Goal: Task Accomplishment & Management: Manage account settings

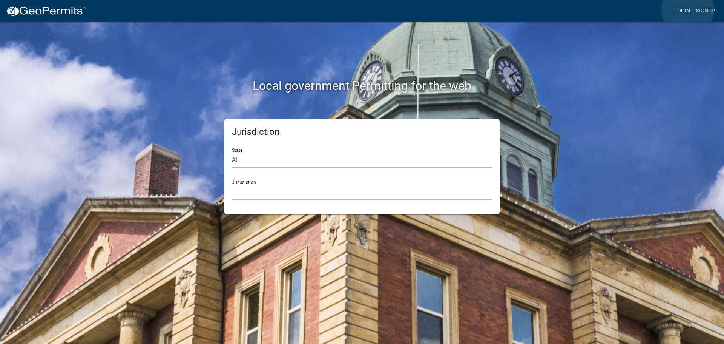
click at [688, 9] on link "Login" at bounding box center [683, 11] width 22 height 14
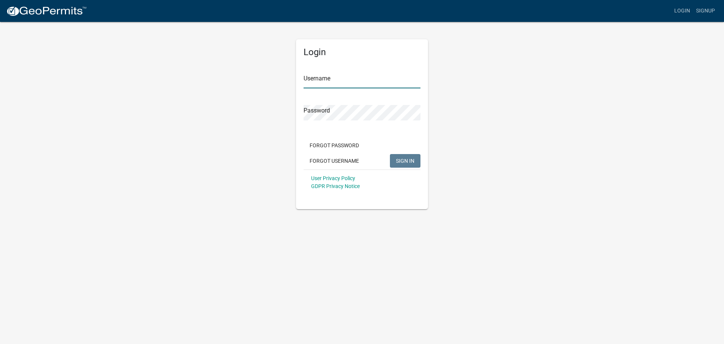
click at [356, 80] on input "Username" at bounding box center [362, 80] width 117 height 15
type input "smuller"
click at [390, 154] on button "SIGN IN" at bounding box center [405, 161] width 31 height 14
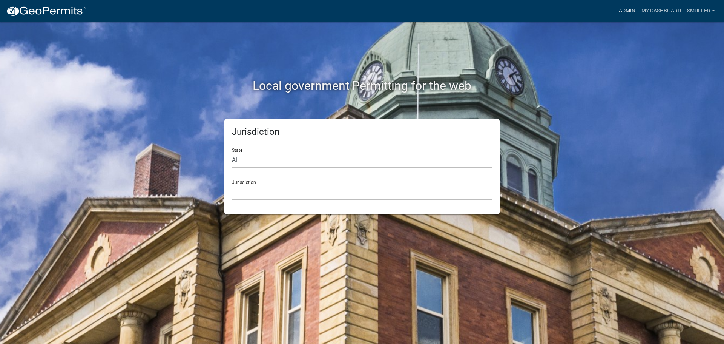
click at [630, 8] on link "Admin" at bounding box center [627, 11] width 23 height 14
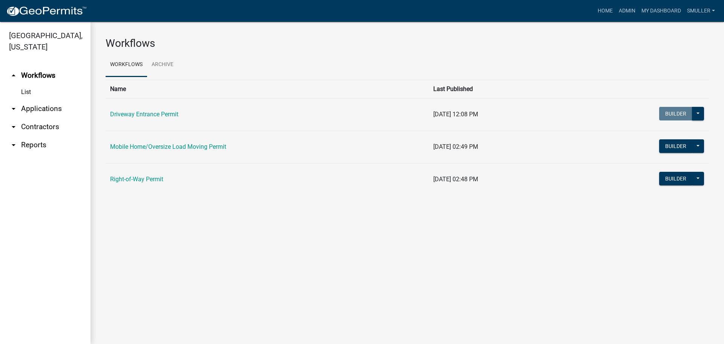
click at [50, 129] on link "arrow_drop_down Contractors" at bounding box center [45, 127] width 91 height 18
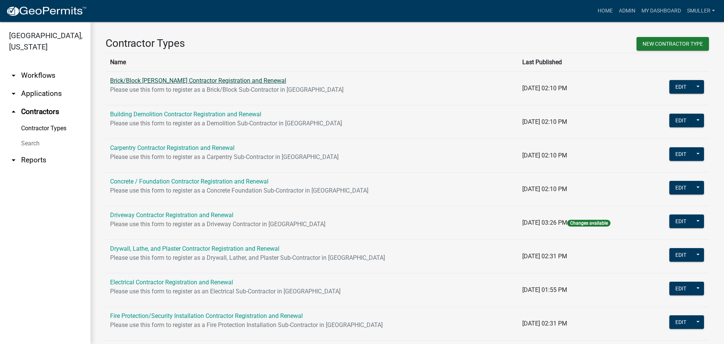
click at [156, 81] on link "Brick/Block [PERSON_NAME] Contractor Registration and Renewal" at bounding box center [198, 80] width 176 height 7
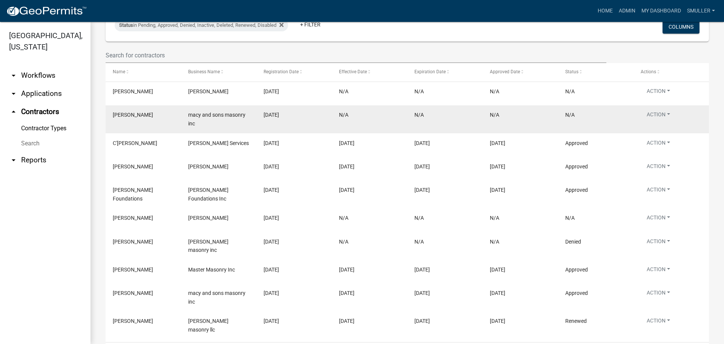
scroll to position [195, 0]
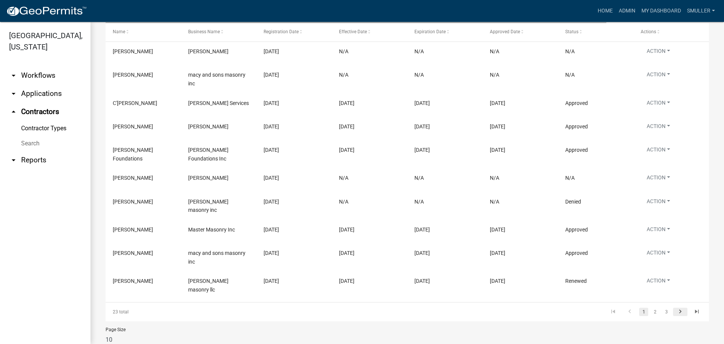
click at [676, 308] on icon "go to next page" at bounding box center [681, 312] width 10 height 9
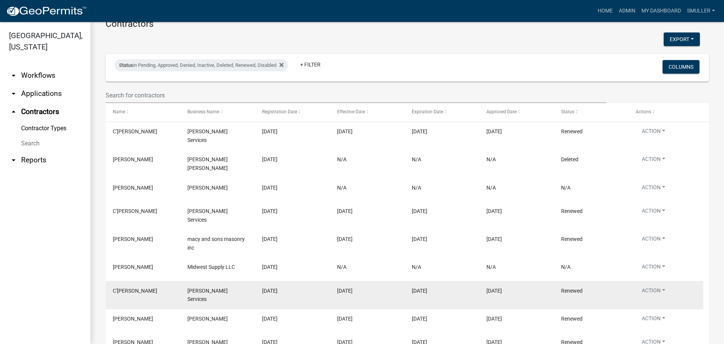
scroll to position [153, 0]
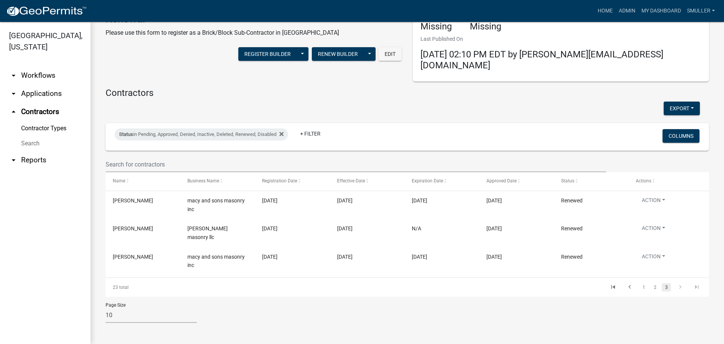
scroll to position [31, 0]
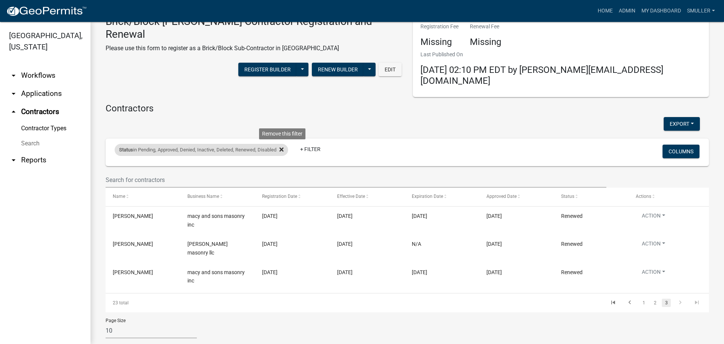
click at [283, 148] on icon at bounding box center [282, 150] width 4 height 4
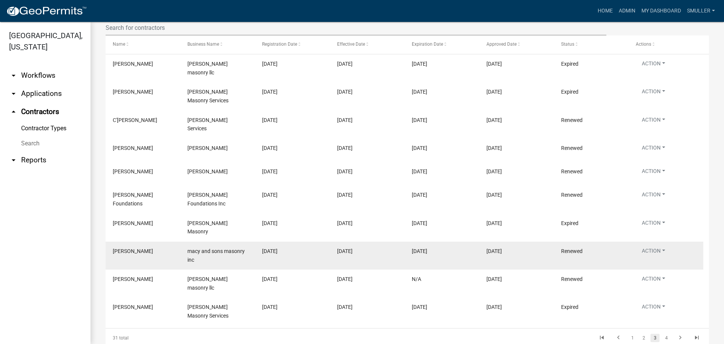
scroll to position [191, 0]
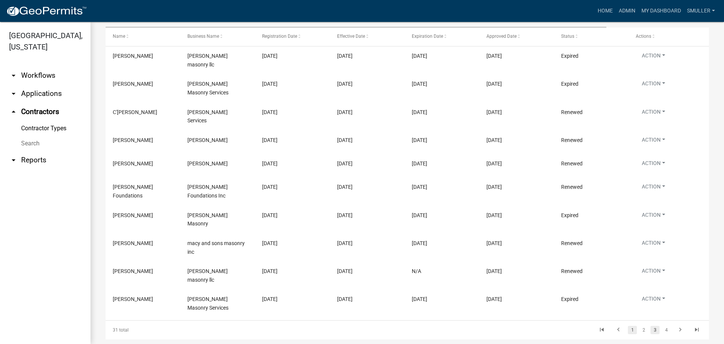
click at [628, 326] on link "1" at bounding box center [632, 330] width 9 height 8
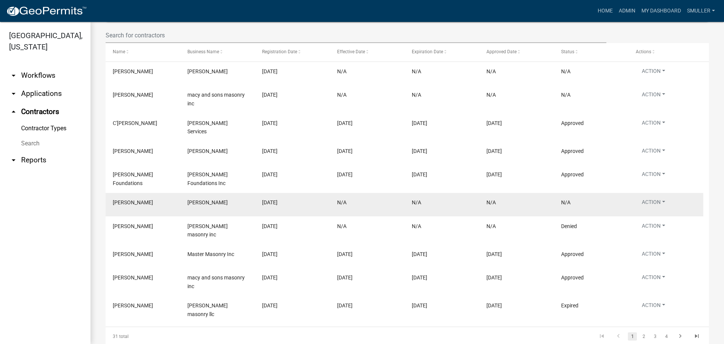
scroll to position [189, 0]
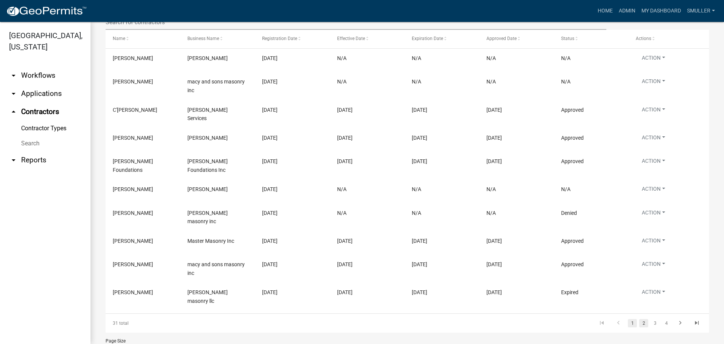
click at [639, 319] on link "2" at bounding box center [643, 323] width 9 height 8
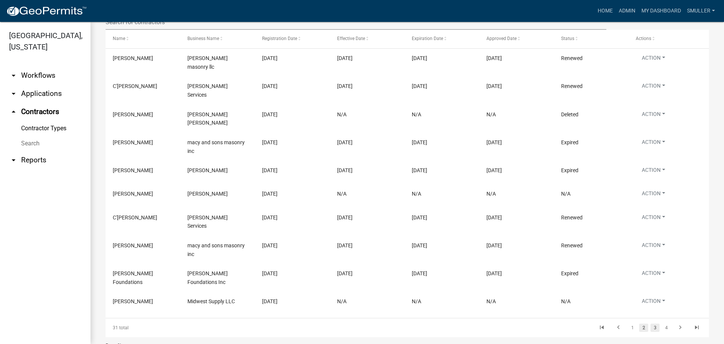
click at [651, 323] on link "3" at bounding box center [655, 327] width 9 height 8
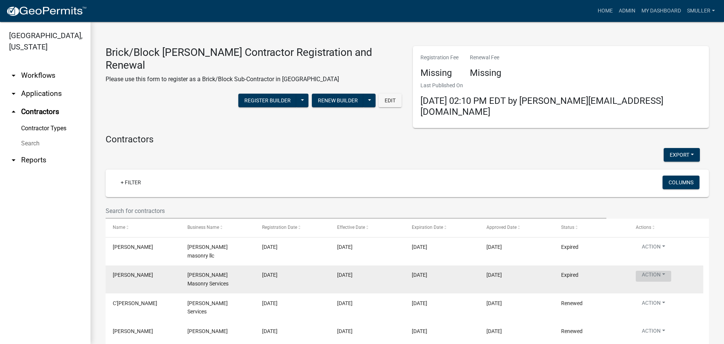
click at [663, 270] on button "Action" at bounding box center [653, 275] width 35 height 11
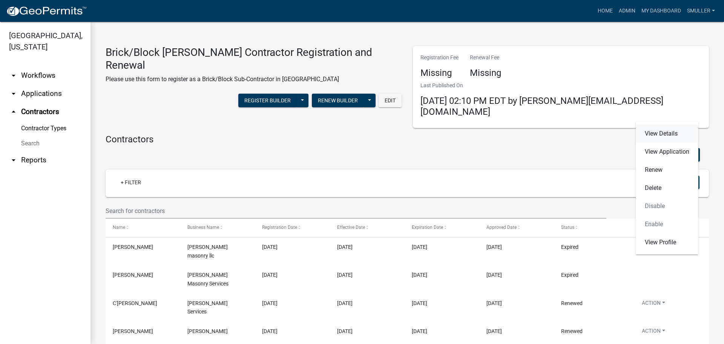
click at [653, 132] on link "View Details" at bounding box center [667, 133] width 63 height 18
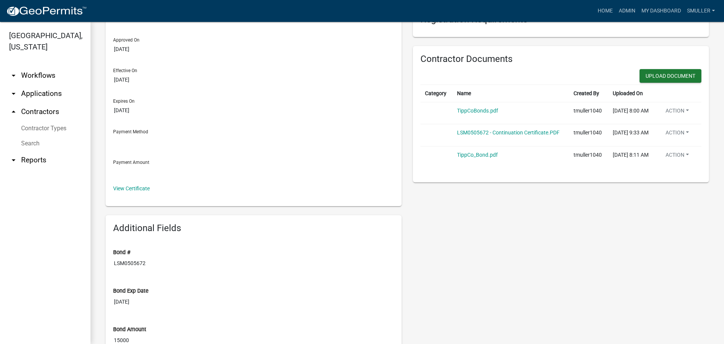
scroll to position [151, 0]
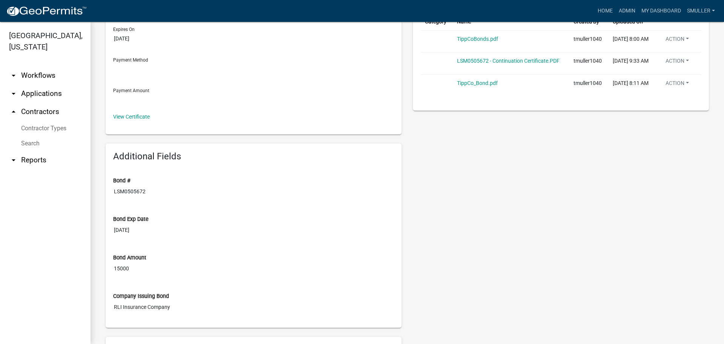
click at [37, 145] on link "Search" at bounding box center [45, 143] width 91 height 15
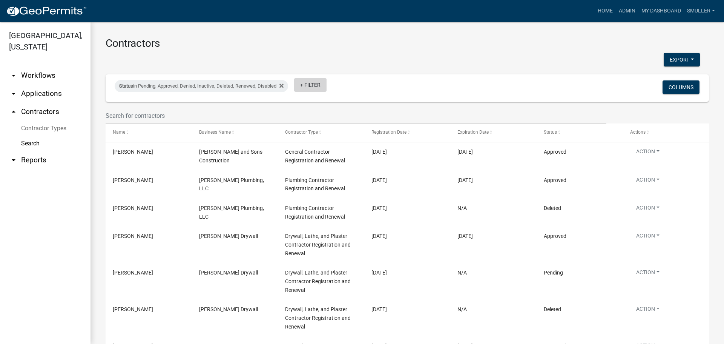
click at [313, 87] on link "+ Filter" at bounding box center [310, 85] width 32 height 14
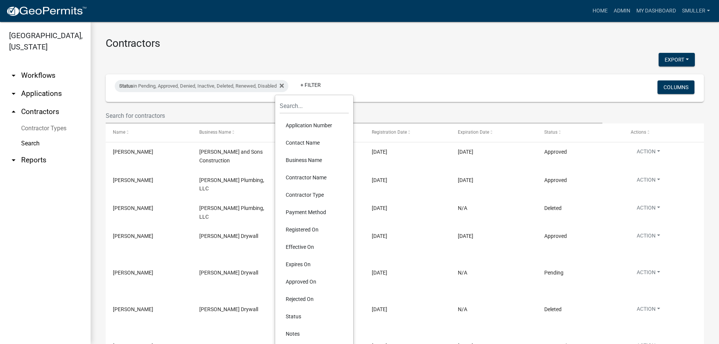
click at [301, 160] on li "Business Name" at bounding box center [314, 159] width 69 height 17
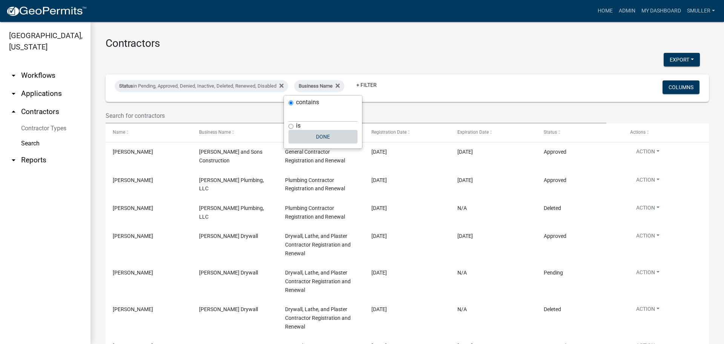
click at [321, 135] on button "Done" at bounding box center [323, 137] width 69 height 14
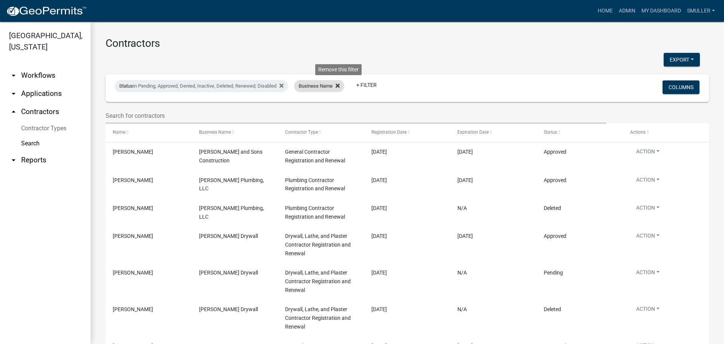
click at [340, 86] on icon at bounding box center [338, 85] width 4 height 4
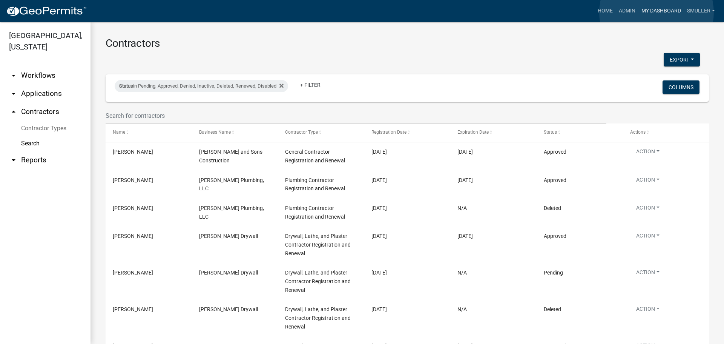
click at [657, 12] on link "My Dashboard" at bounding box center [662, 11] width 46 height 14
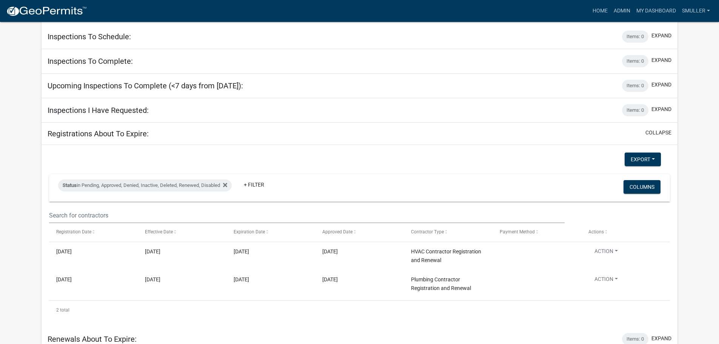
scroll to position [833, 0]
